Goal: Use online tool/utility: Utilize a website feature to perform a specific function

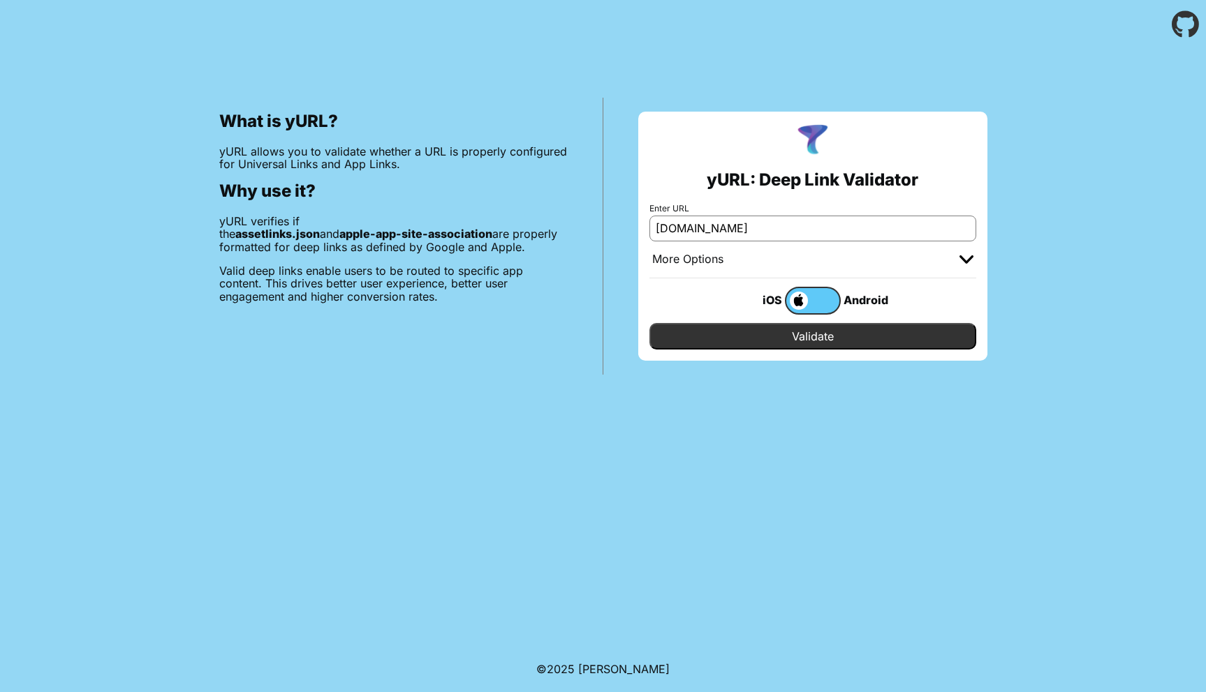
type input "[DOMAIN_NAME]"
click at [715, 327] on input "Validate" at bounding box center [812, 336] width 327 height 27
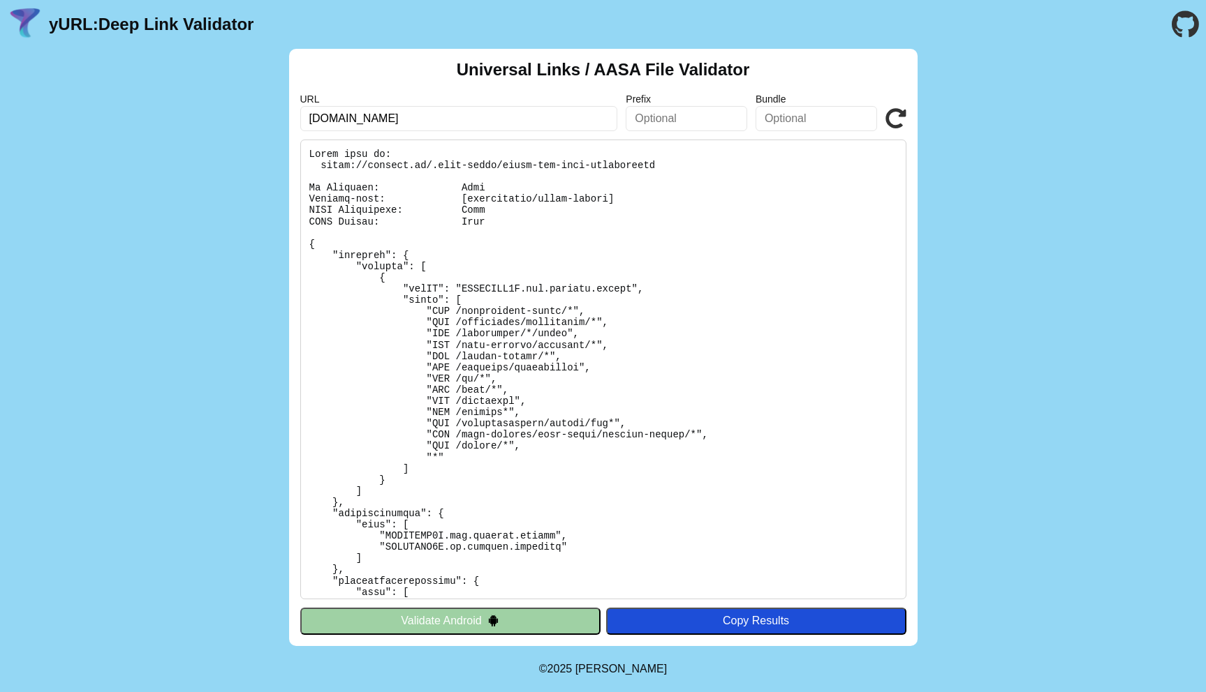
click at [202, 372] on div "Universal Links / AASA File Validator URL allegro.pl Prefix Bundle Validate Val…" at bounding box center [603, 348] width 1206 height 598
